Goal: Transaction & Acquisition: Purchase product/service

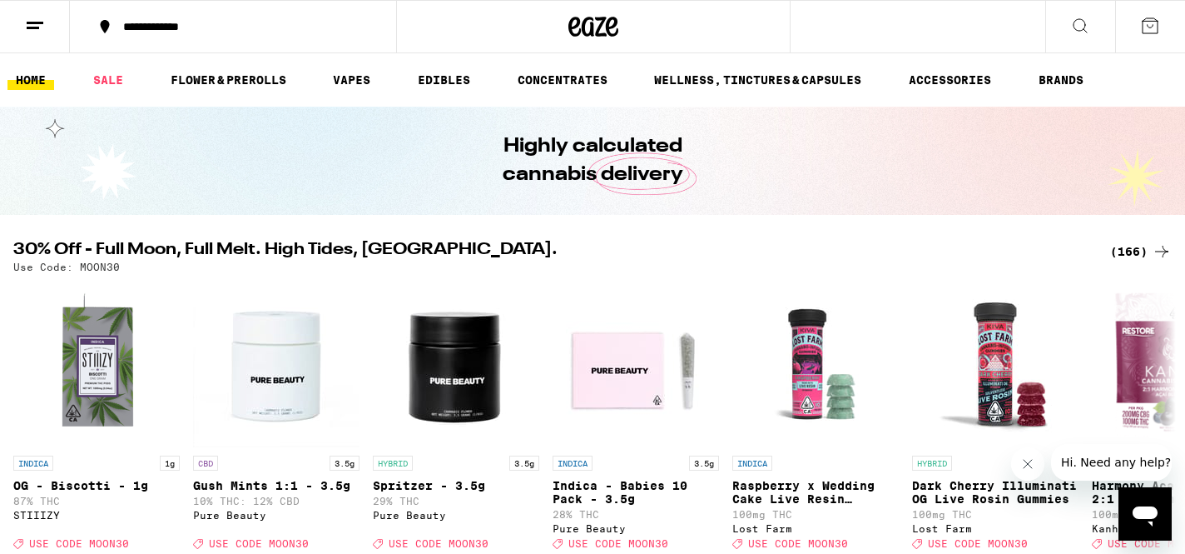
click at [26, 19] on icon at bounding box center [35, 26] width 20 height 20
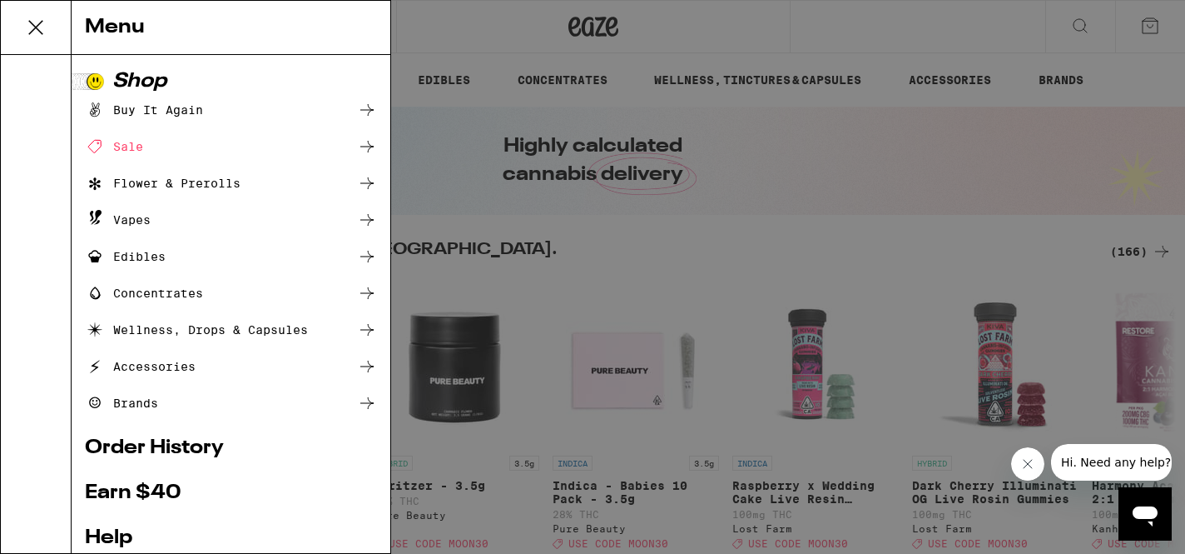
click at [425, 63] on div "Menu Shop Buy It Again Sale Flower & Prerolls Vapes Edibles Concentrates Wellne…" at bounding box center [592, 277] width 1185 height 554
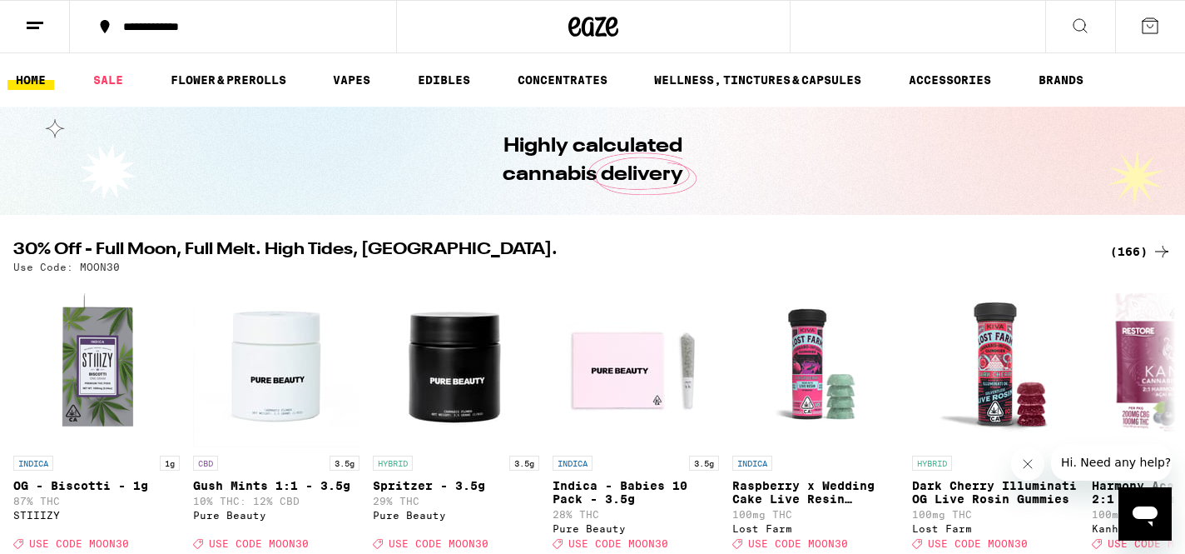
click at [1090, 28] on icon at bounding box center [1081, 26] width 20 height 20
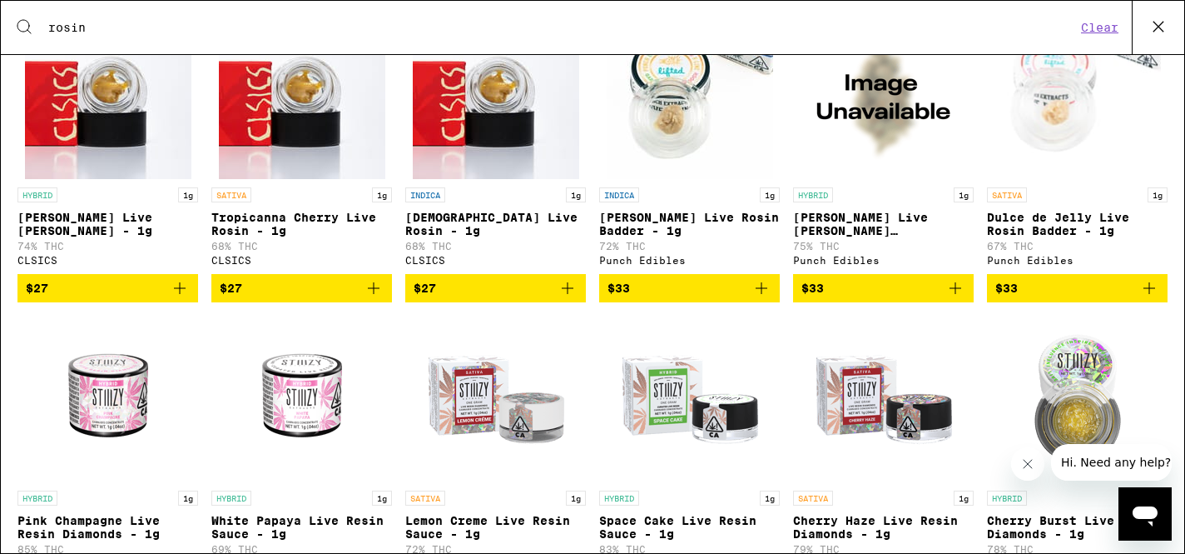
scroll to position [2596, 0]
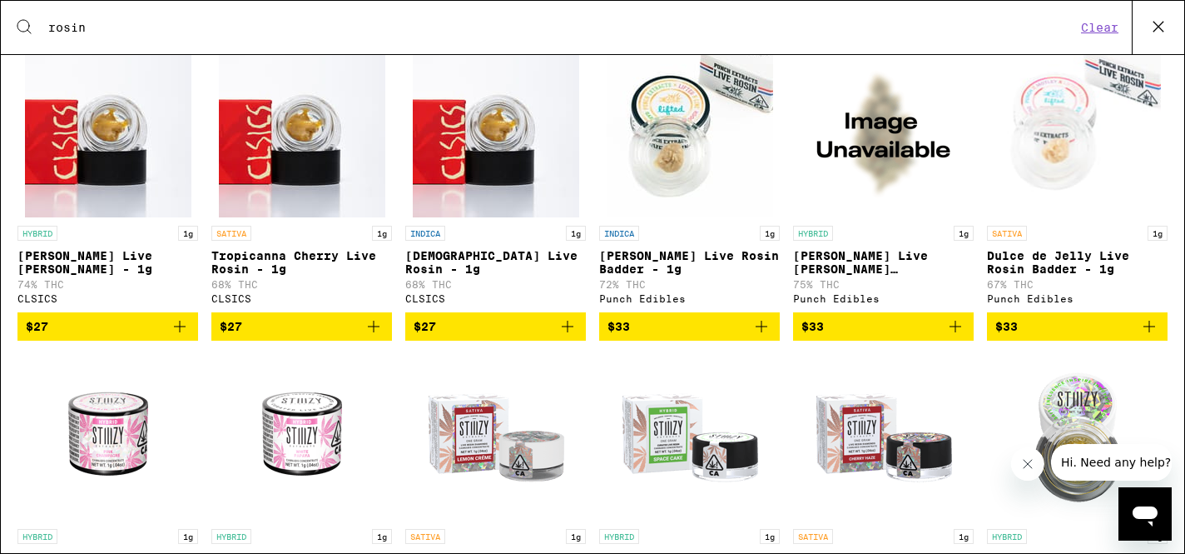
type input "rosin"
click at [1148, 336] on icon "Add to bag" at bounding box center [1150, 326] width 20 height 20
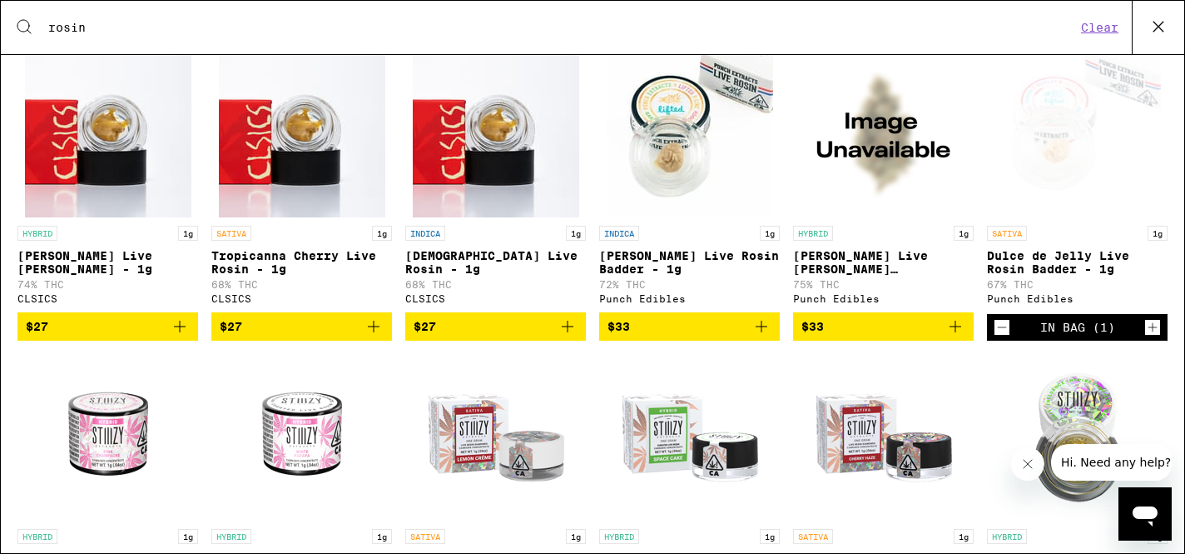
click at [952, 336] on icon "Add to bag" at bounding box center [956, 326] width 20 height 20
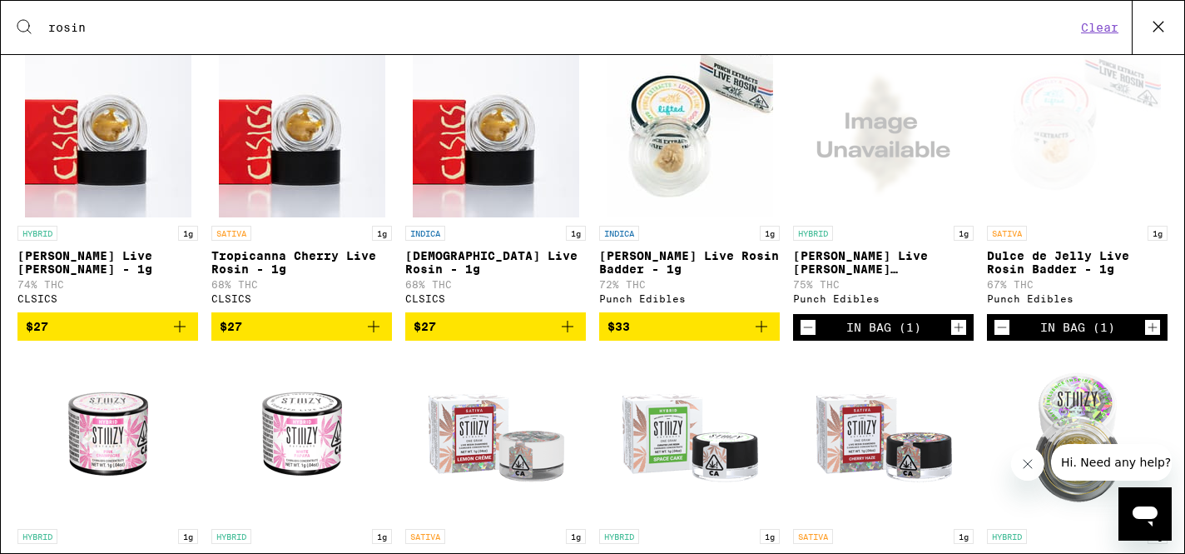
click at [768, 336] on icon "Add to bag" at bounding box center [762, 326] width 20 height 20
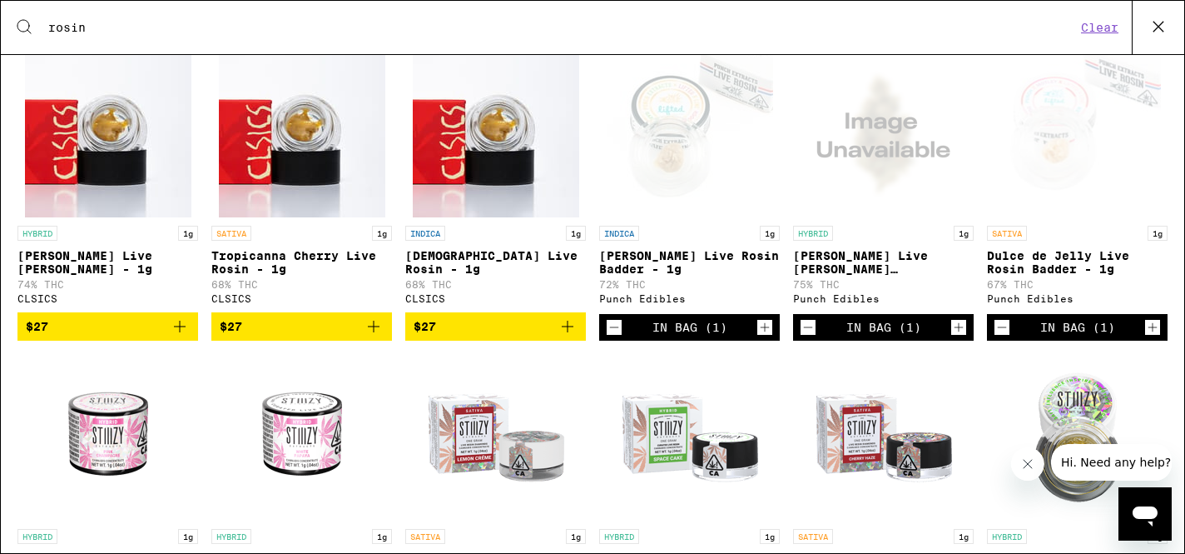
click at [1158, 22] on icon at bounding box center [1158, 26] width 25 height 25
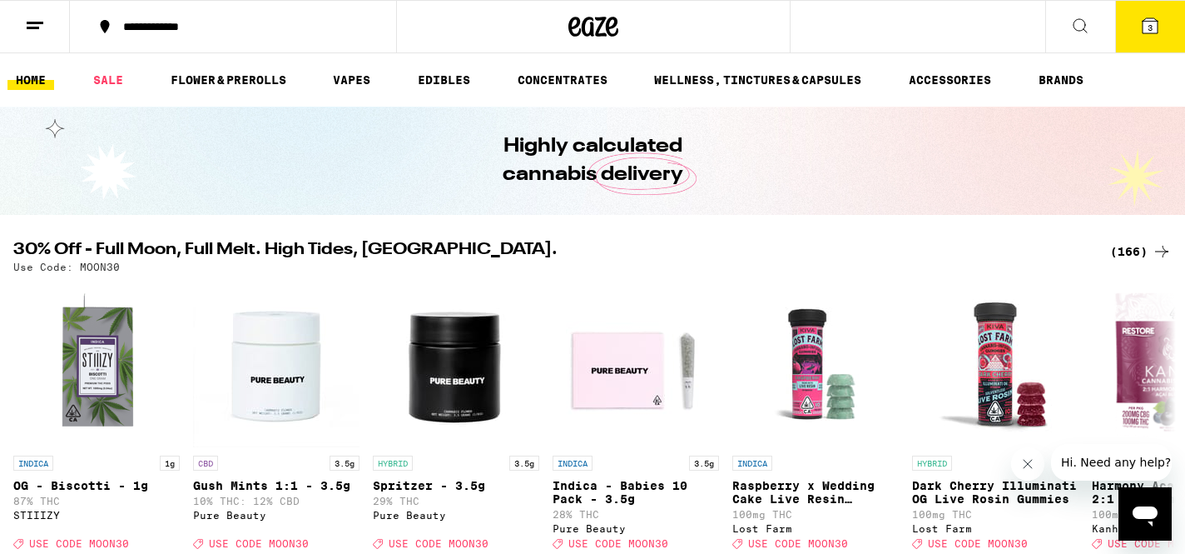
click at [1145, 35] on icon at bounding box center [1151, 26] width 20 height 20
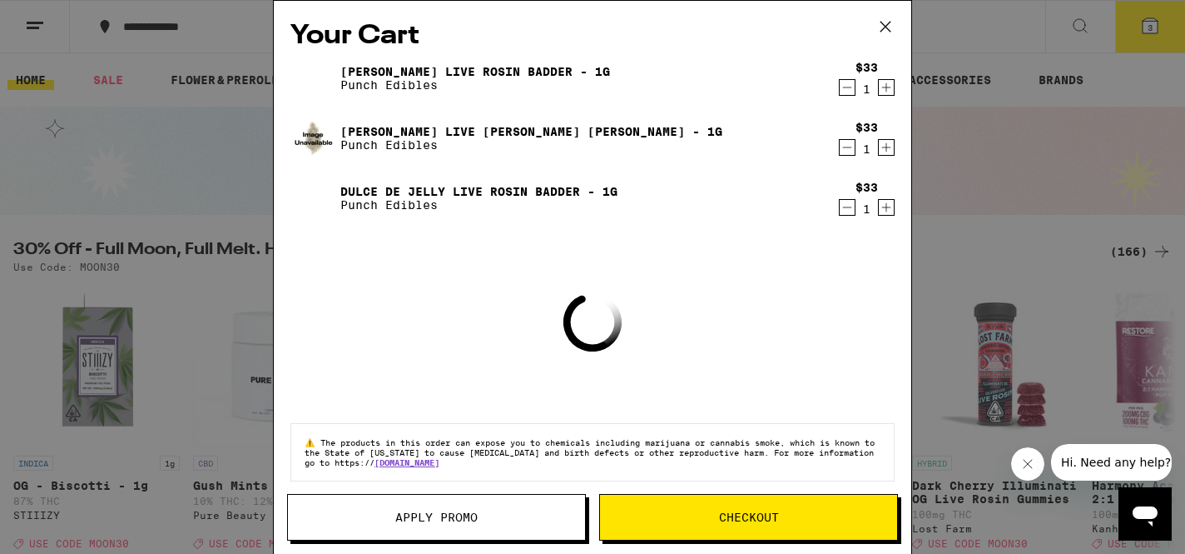
click at [711, 531] on button "Checkout" at bounding box center [748, 517] width 299 height 47
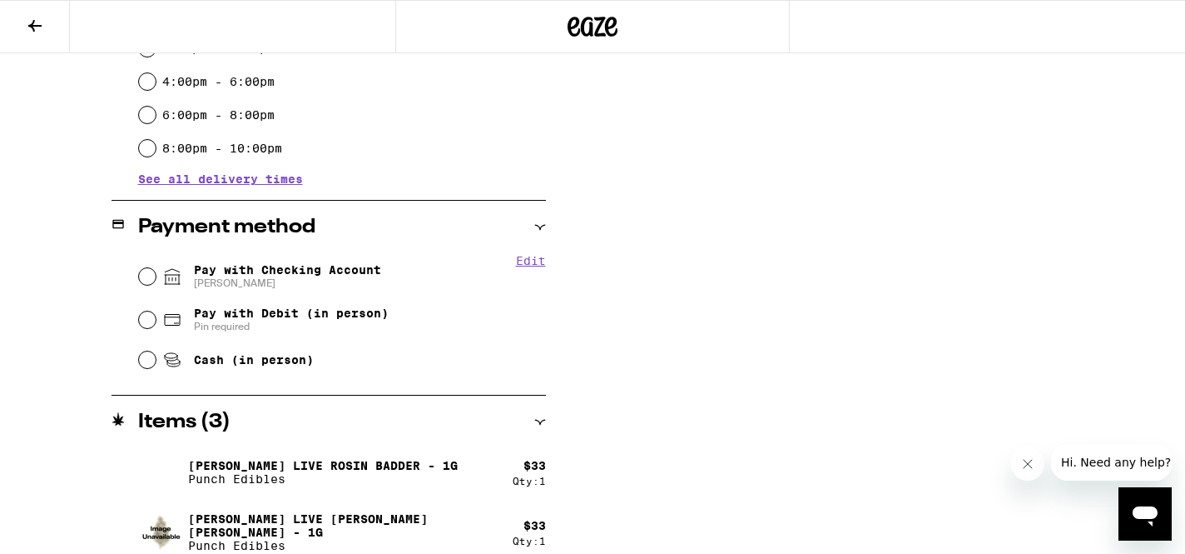
scroll to position [599, 0]
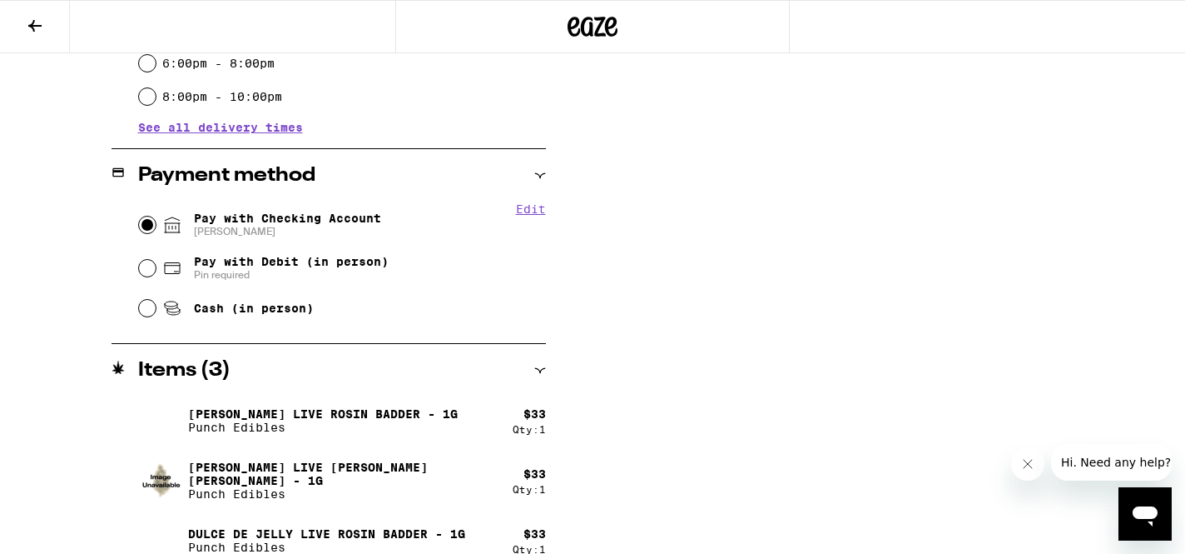
click at [150, 231] on input "Pay with Checking Account [PERSON_NAME]" at bounding box center [147, 224] width 17 height 17
radio input "true"
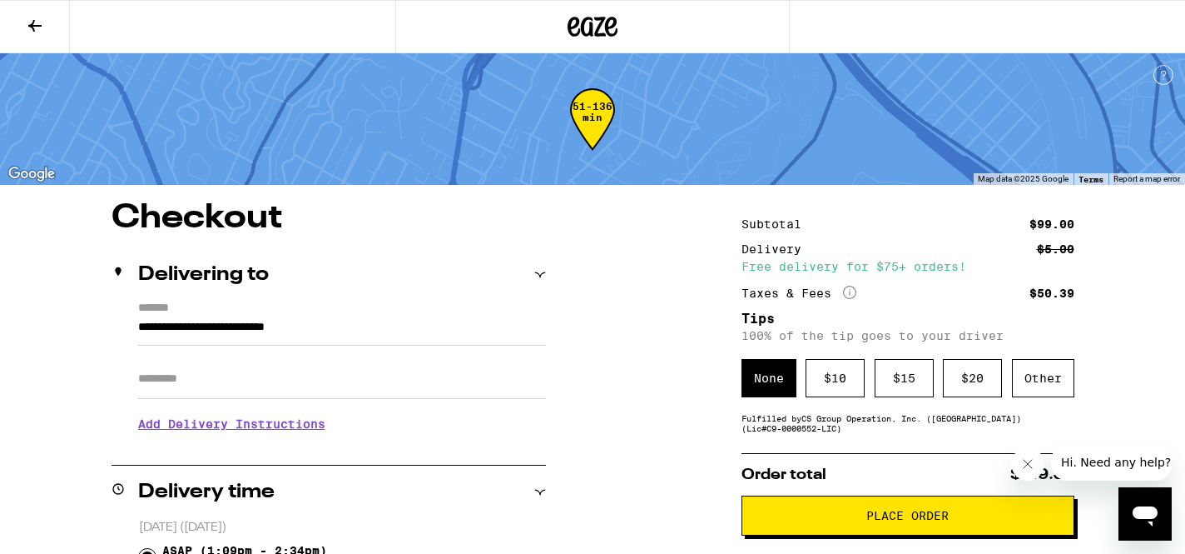
scroll to position [36, 0]
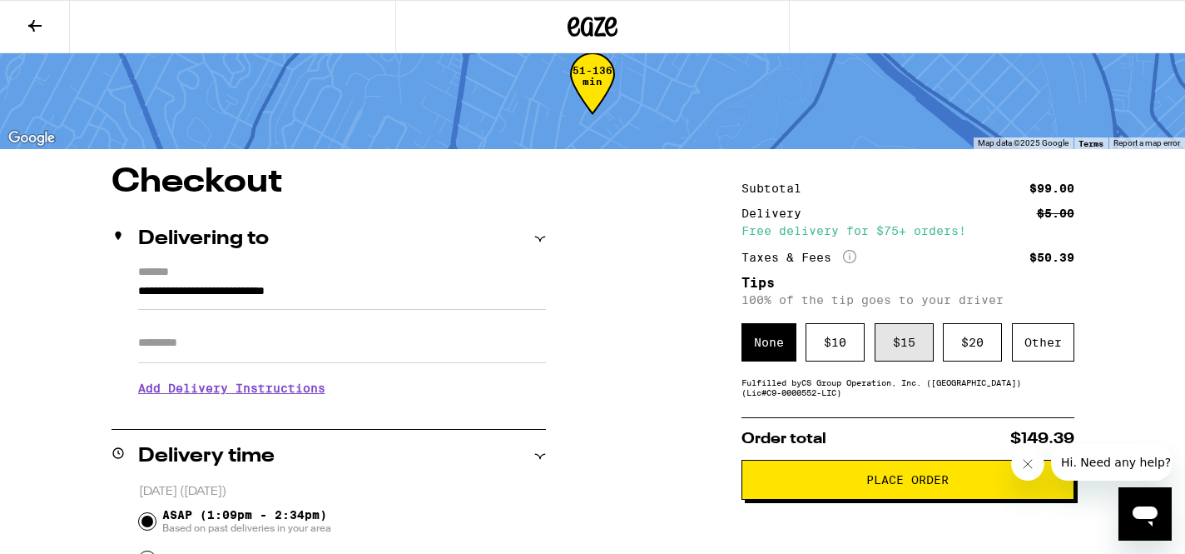
click at [893, 353] on div "$ 15" at bounding box center [904, 342] width 59 height 38
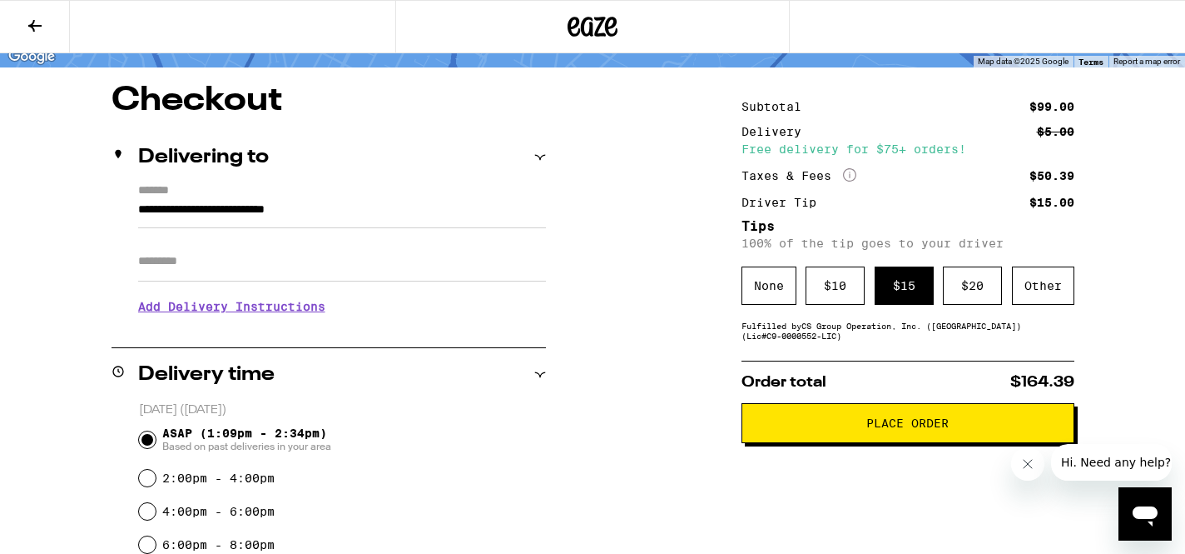
scroll to position [146, 0]
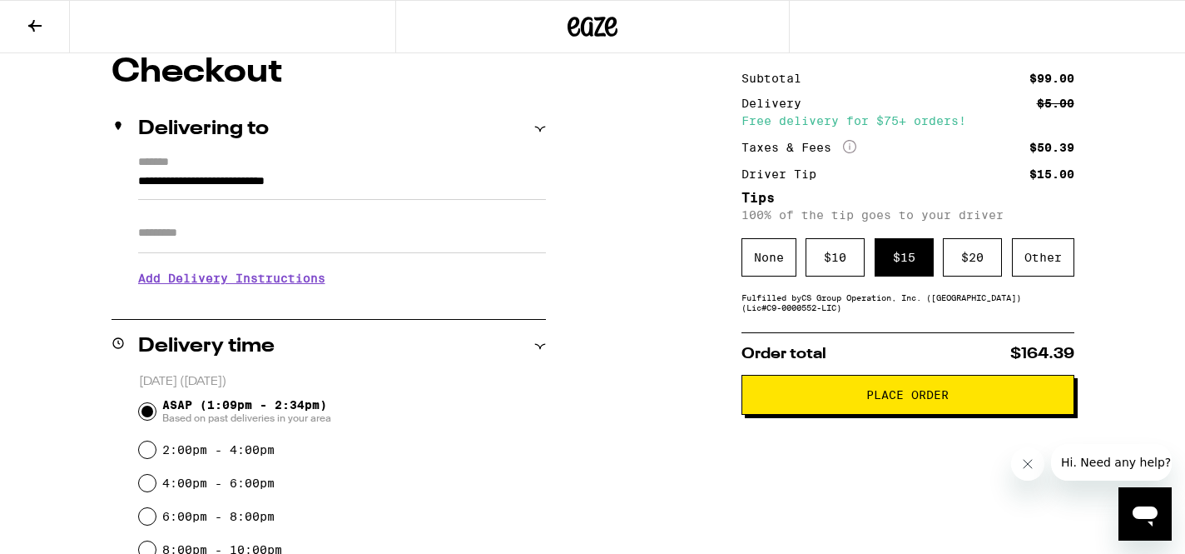
click at [890, 412] on button "Place Order" at bounding box center [908, 395] width 333 height 40
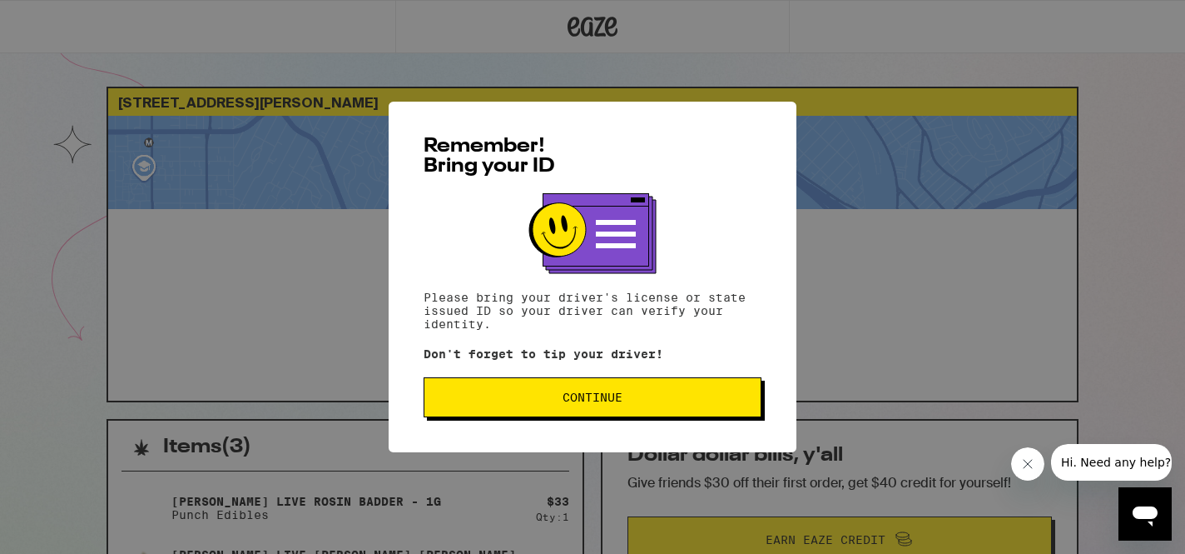
click at [758, 405] on button "Continue" at bounding box center [593, 397] width 338 height 40
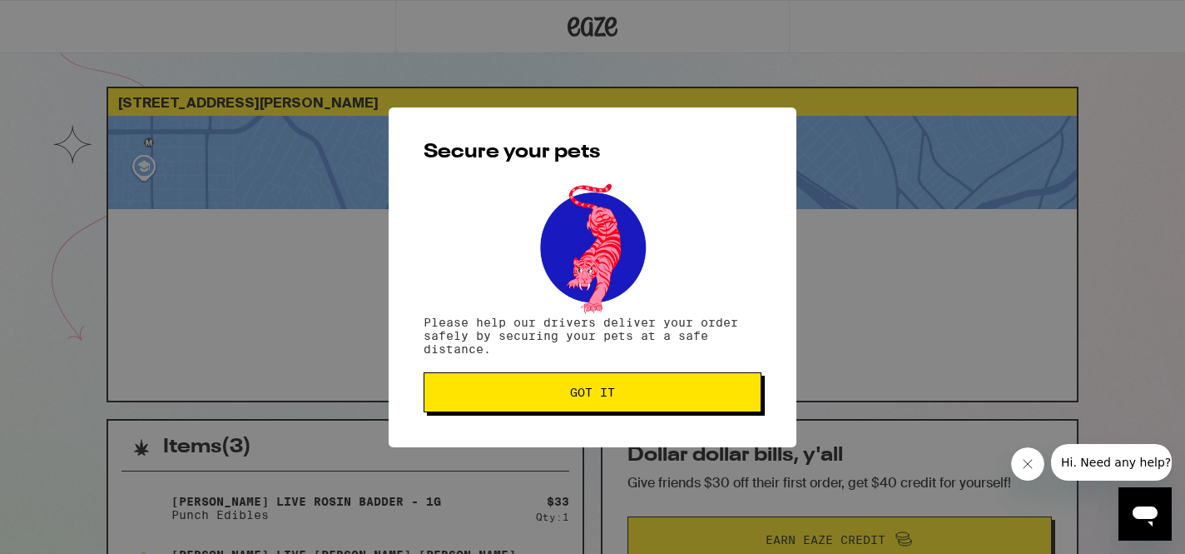
click at [717, 415] on div "Secure your pets Please help our drivers deliver your order safely by securing …" at bounding box center [593, 277] width 408 height 340
click at [704, 393] on span "Got it" at bounding box center [593, 392] width 310 height 12
